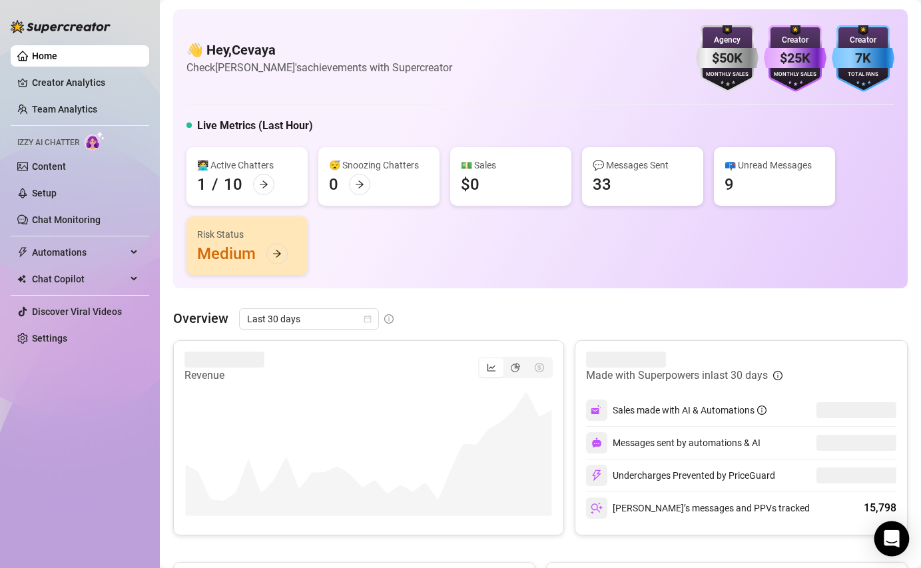
click at [907, 552] on body "Home Creator Analytics Team Analytics Izzy AI Chatter Content Setup Chat Monito…" at bounding box center [460, 284] width 921 height 568
click at [900, 545] on div "Open Intercom Messenger" at bounding box center [891, 538] width 35 height 35
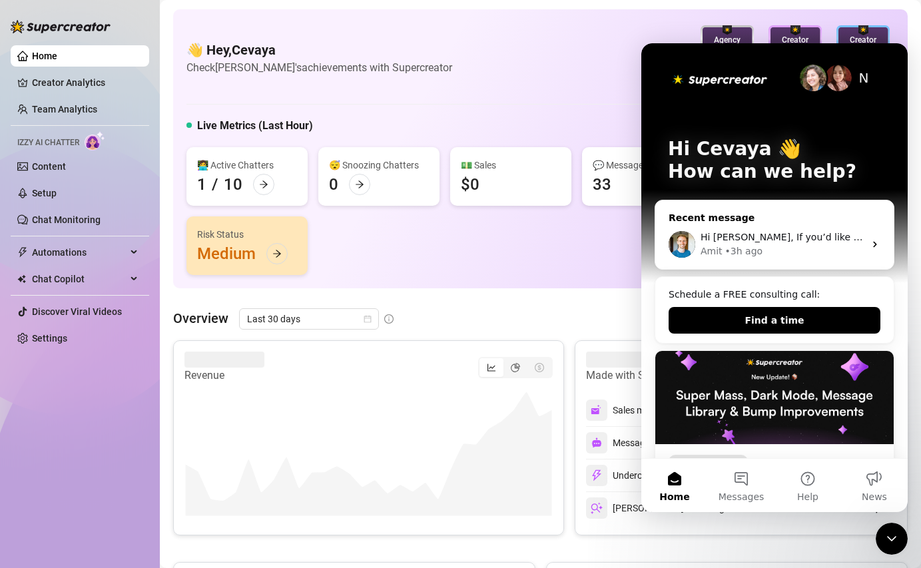
click at [758, 244] on div "Hi Cevaya, If you’d like to avoid sending multiple bump messages to the same fa…" at bounding box center [783, 237] width 164 height 14
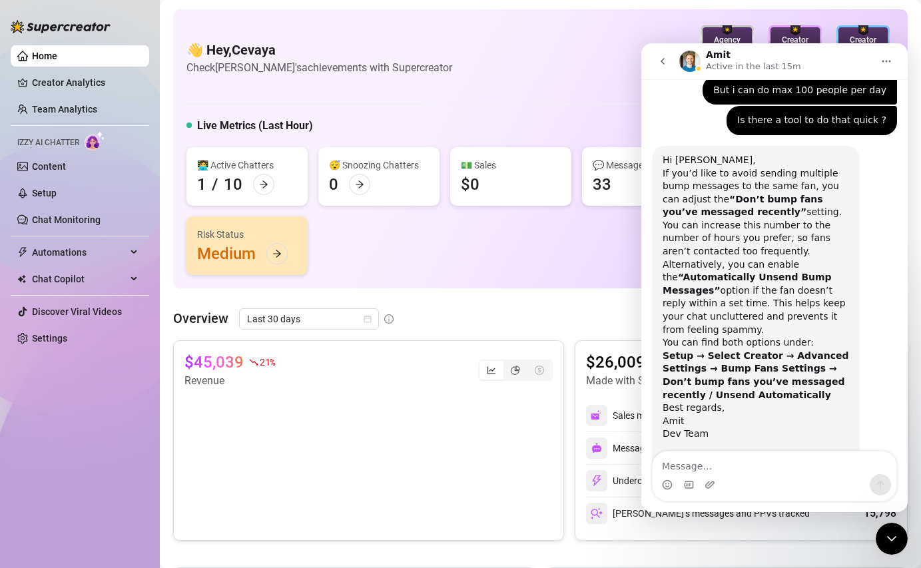
scroll to position [1623, 0]
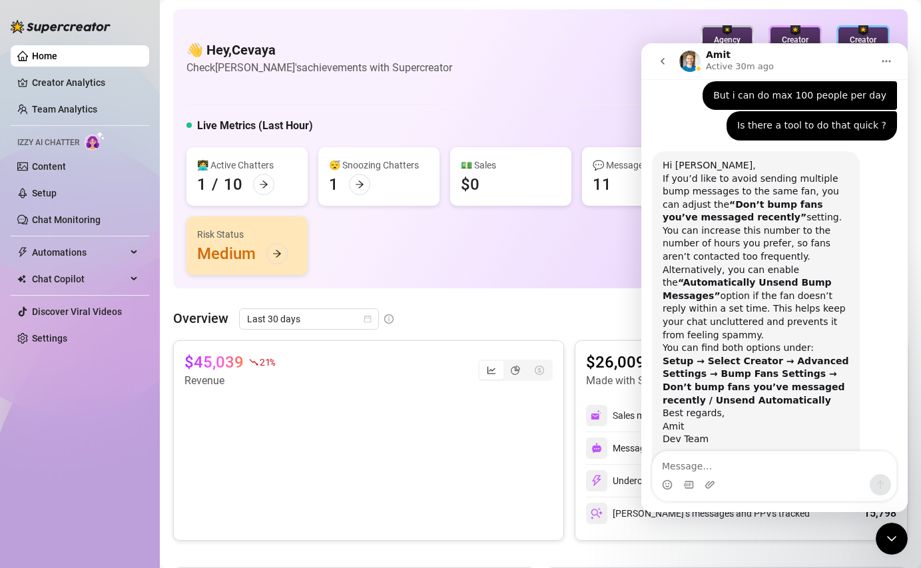
click at [888, 538] on icon "Close Intercom Messenger" at bounding box center [892, 539] width 16 height 16
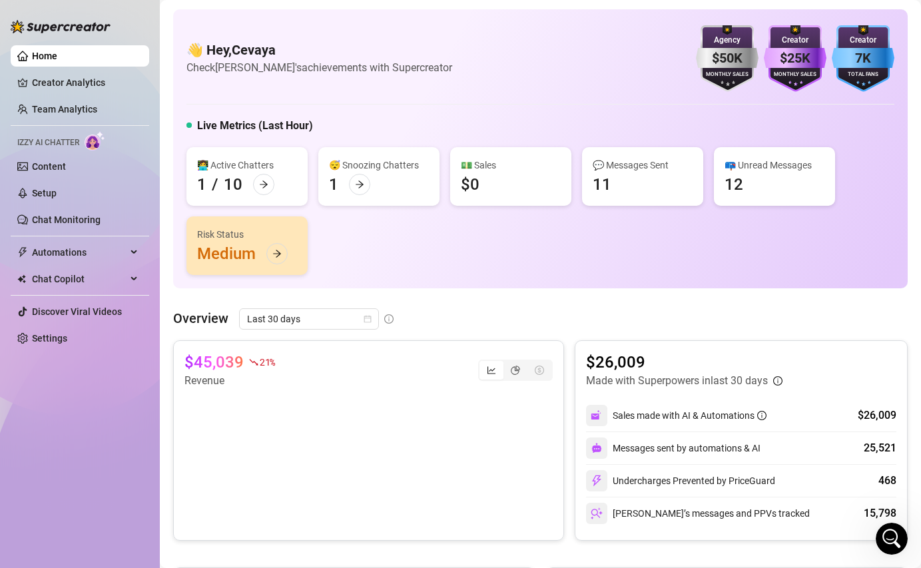
scroll to position [1642, 0]
